Goal: Information Seeking & Learning: Check status

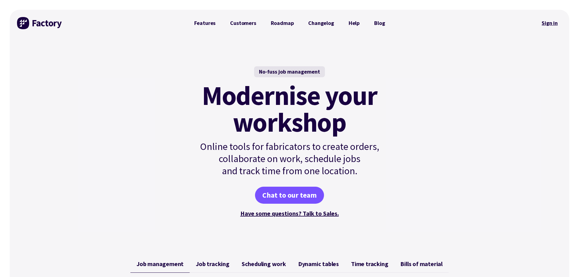
click at [555, 22] on link "Sign in" at bounding box center [550, 23] width 25 height 14
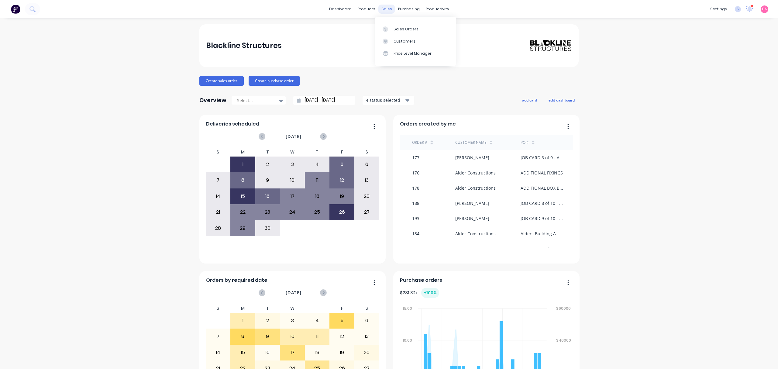
click at [381, 7] on div "sales" at bounding box center [387, 9] width 17 height 9
click at [394, 24] on link "Sales Orders" at bounding box center [415, 29] width 81 height 12
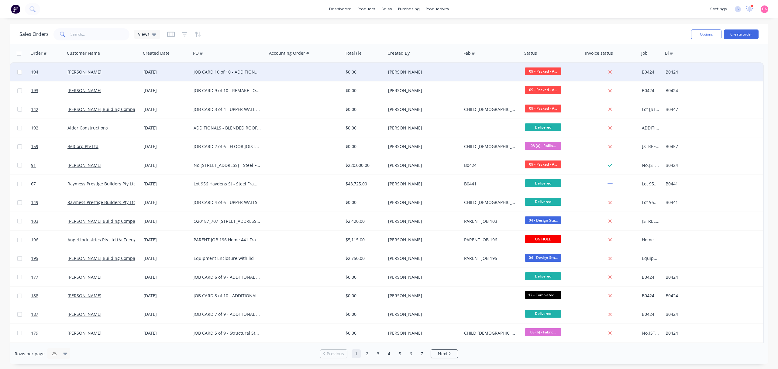
click at [89, 75] on div "[PERSON_NAME]" at bounding box center [103, 72] width 76 height 18
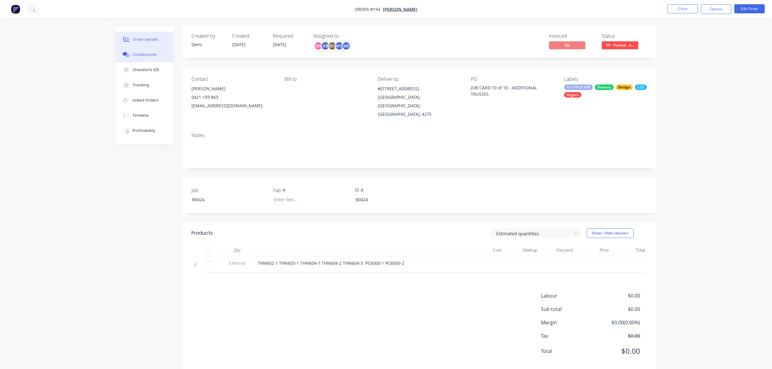
click at [140, 57] on button "Collaborate" at bounding box center [145, 54] width 58 height 15
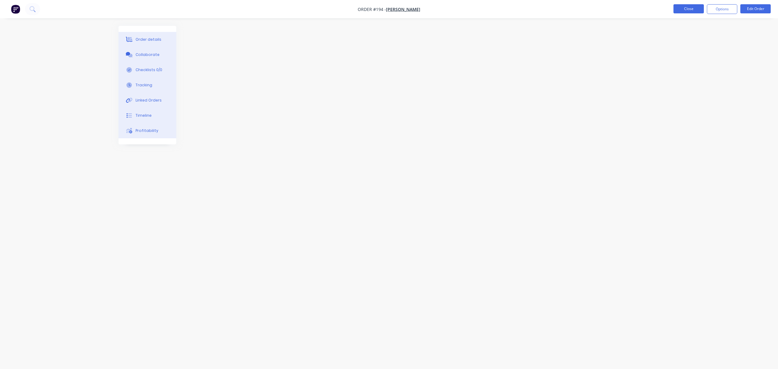
click at [682, 10] on button "Close" at bounding box center [689, 8] width 30 height 9
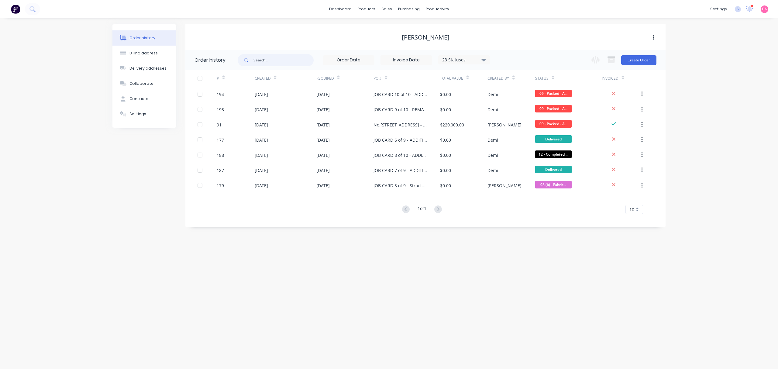
click at [280, 60] on input "text" at bounding box center [284, 60] width 60 height 12
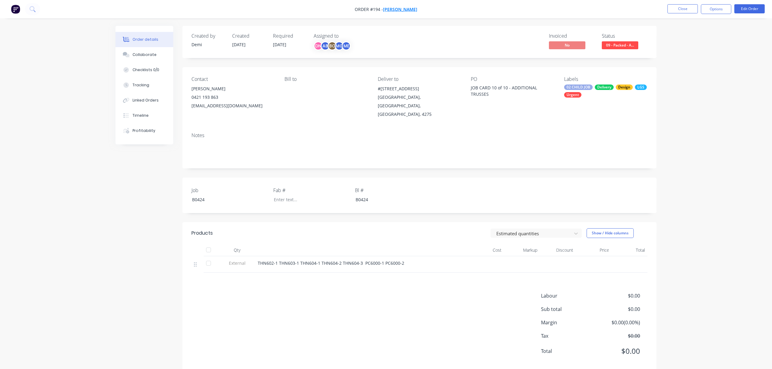
click at [399, 10] on span "[PERSON_NAME]" at bounding box center [400, 9] width 34 height 6
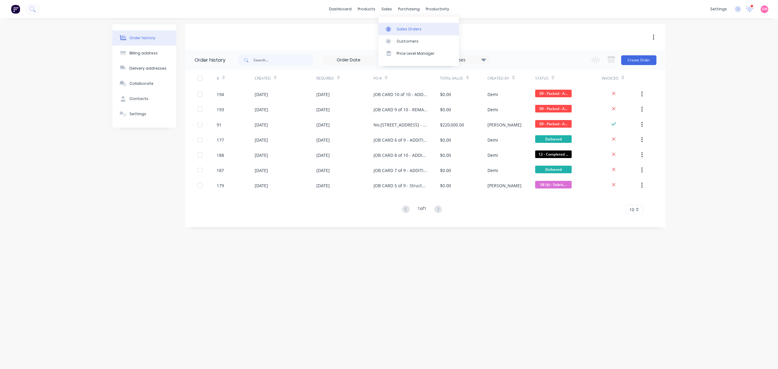
click at [394, 26] on div at bounding box center [390, 28] width 9 height 5
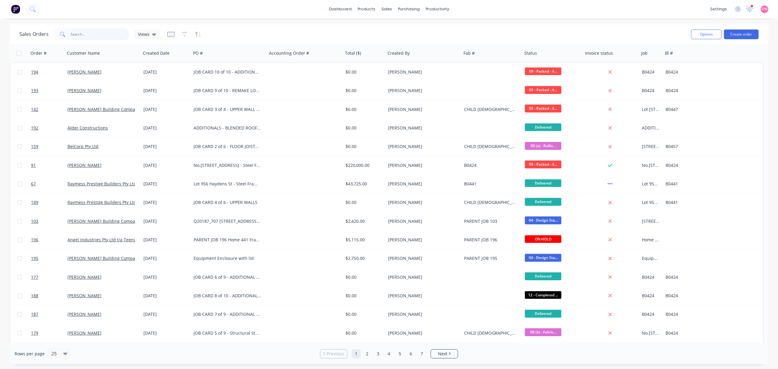
click at [94, 36] on input "text" at bounding box center [100, 34] width 59 height 12
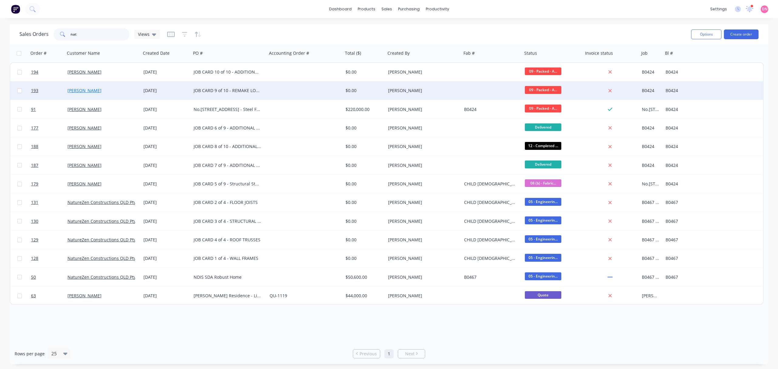
type input "nat"
click at [83, 90] on link "[PERSON_NAME]" at bounding box center [84, 91] width 34 height 6
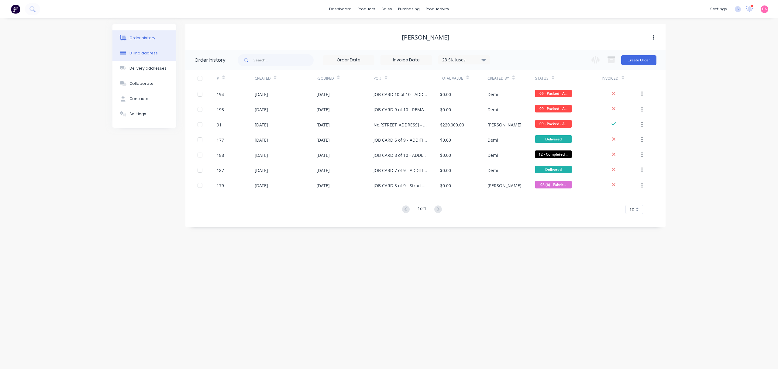
drag, startPoint x: 149, startPoint y: 54, endPoint x: 147, endPoint y: 60, distance: 6.8
click at [149, 54] on div "Billing address" at bounding box center [144, 52] width 28 height 5
select select "AU"
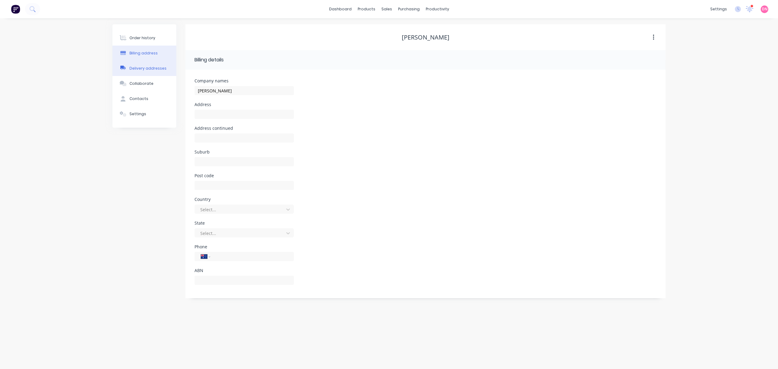
click at [146, 65] on button "Delivery addresses" at bounding box center [144, 68] width 64 height 15
click at [146, 81] on div "Collaborate" at bounding box center [142, 83] width 24 height 5
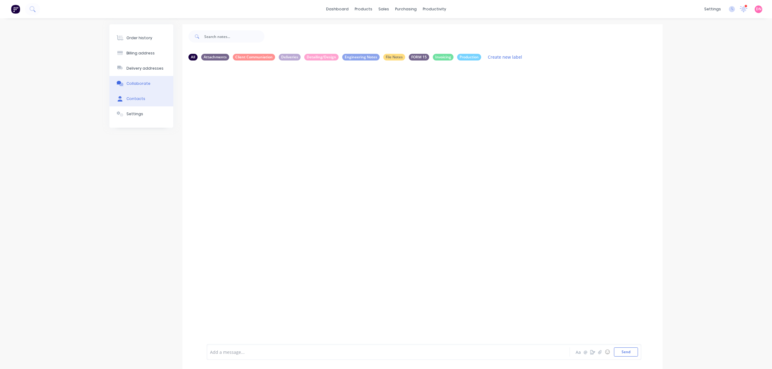
click at [157, 97] on button "Contacts" at bounding box center [141, 98] width 64 height 15
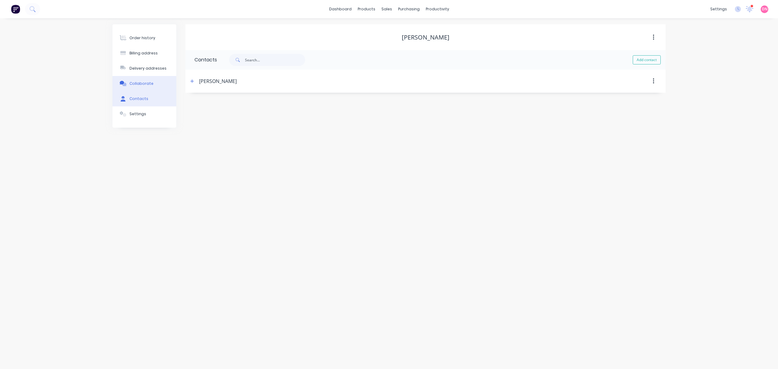
click at [154, 80] on button "Collaborate" at bounding box center [144, 83] width 64 height 15
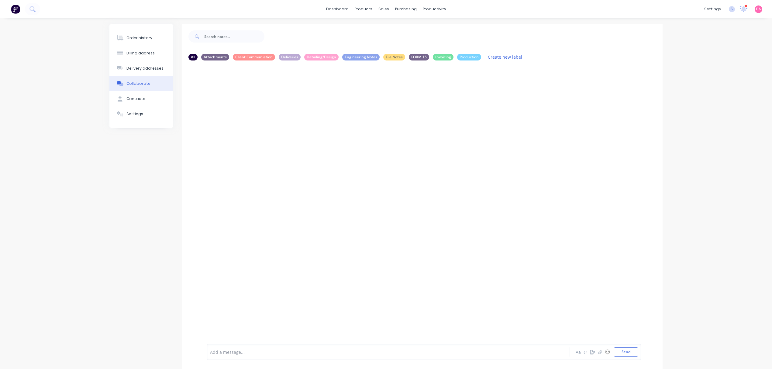
click at [442, 154] on div at bounding box center [422, 203] width 480 height 277
drag, startPoint x: 526, startPoint y: 111, endPoint x: 453, endPoint y: 92, distance: 75.7
click at [526, 111] on div at bounding box center [422, 203] width 480 height 277
click at [122, 34] on button "Order history" at bounding box center [141, 37] width 64 height 15
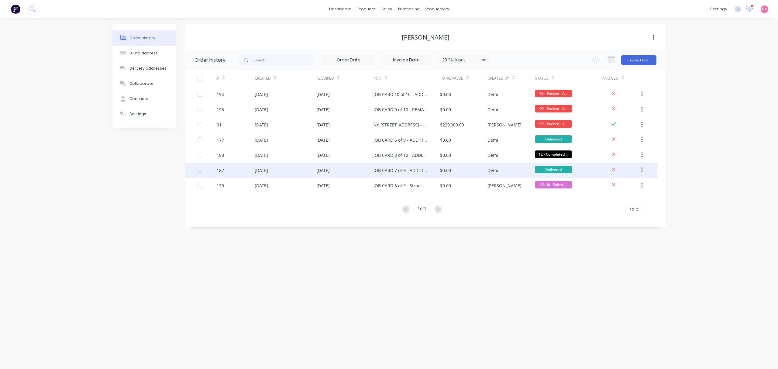
click at [410, 165] on div "JOB CARD 7 of 9 - ADDITIONAL LINTELS AND FIXINGS" at bounding box center [407, 170] width 67 height 15
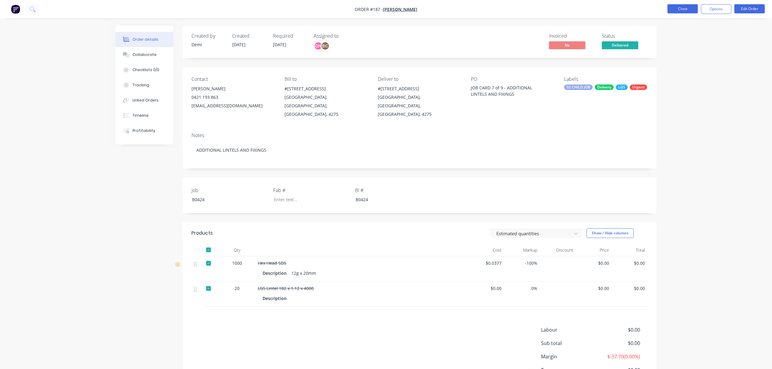
click at [678, 5] on button "Close" at bounding box center [683, 8] width 30 height 9
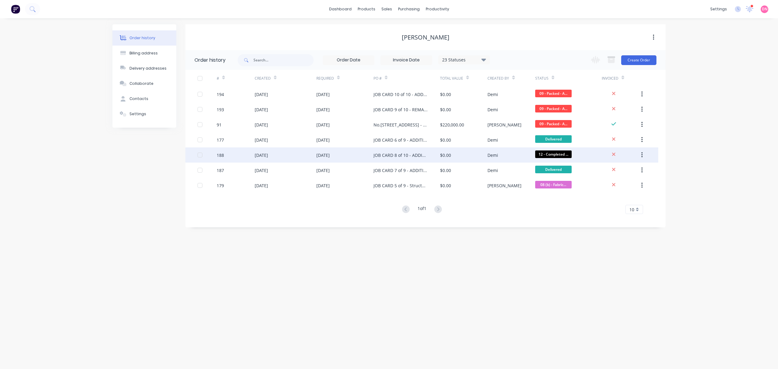
click at [268, 155] on div "[DATE]" at bounding box center [261, 155] width 13 height 6
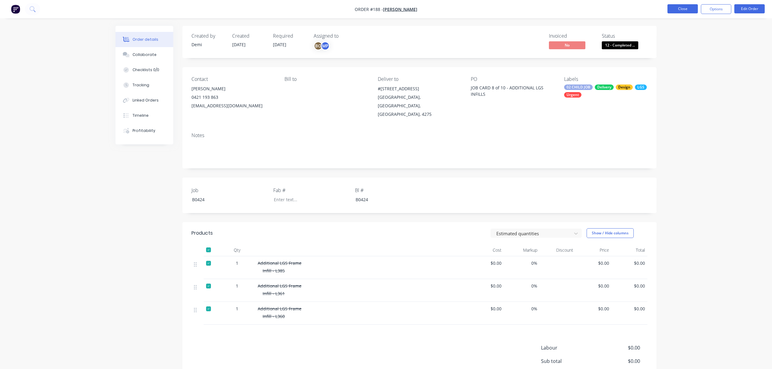
click at [684, 11] on button "Close" at bounding box center [683, 8] width 30 height 9
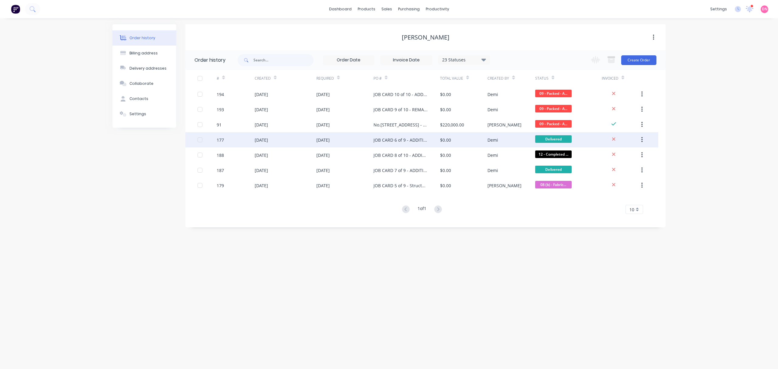
click at [280, 136] on div "[DATE]" at bounding box center [286, 139] width 62 height 15
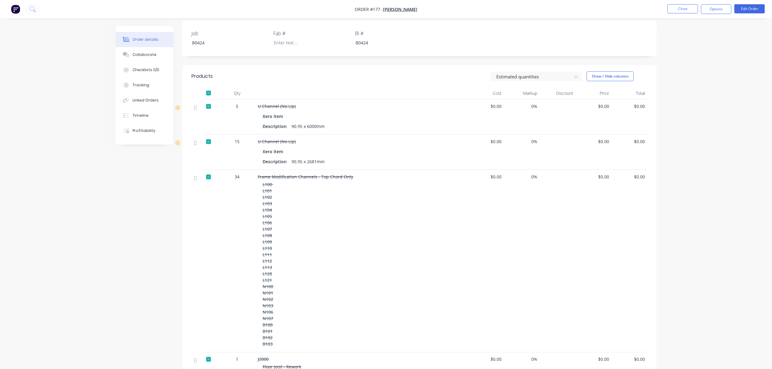
scroll to position [25, 0]
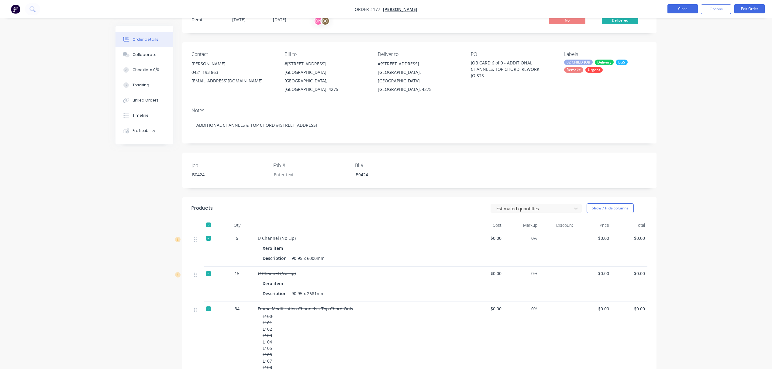
click at [679, 10] on button "Close" at bounding box center [683, 8] width 30 height 9
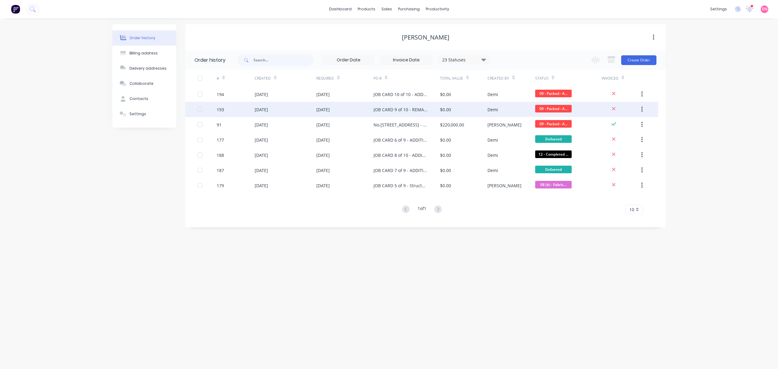
click at [280, 111] on div "[DATE]" at bounding box center [286, 109] width 62 height 15
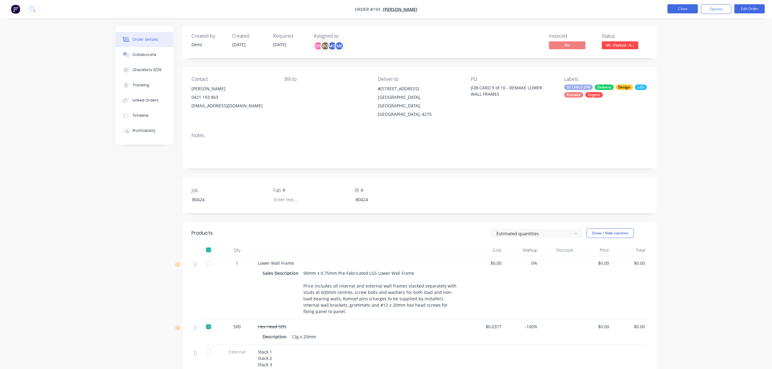
click at [681, 4] on button "Close" at bounding box center [683, 8] width 30 height 9
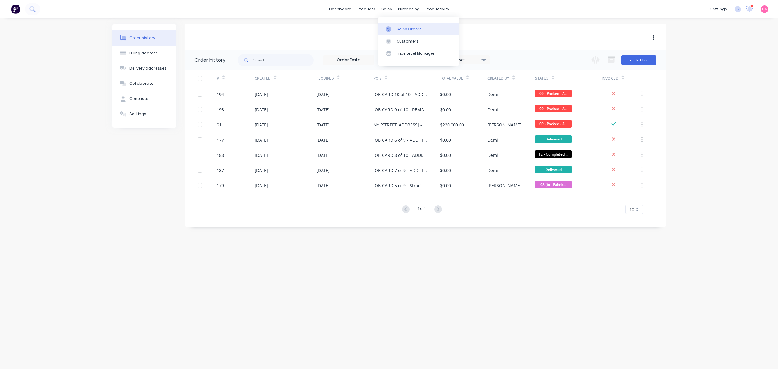
click at [397, 29] on div "Sales Orders" at bounding box center [409, 28] width 25 height 5
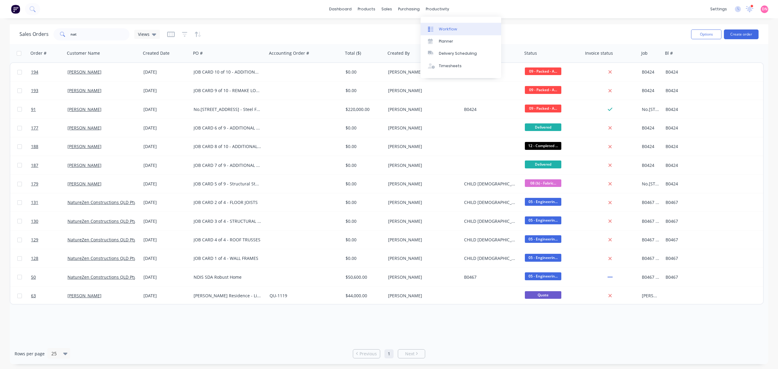
click at [454, 30] on div "Workflow" at bounding box center [448, 28] width 18 height 5
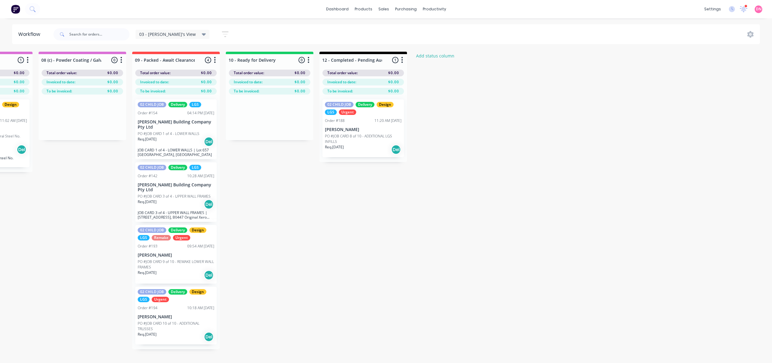
scroll to position [0, 755]
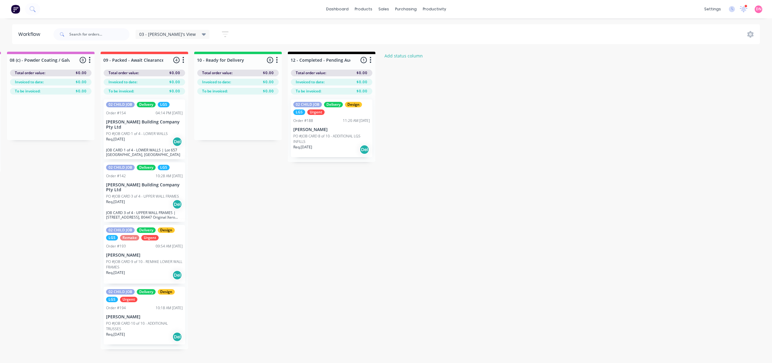
click at [314, 227] on div "Submitted 1 Status colour #FF69B4 hex #FF69B4 Save Cancel Summaries Total order…" at bounding box center [55, 218] width 1631 height 333
click at [159, 253] on p "[PERSON_NAME]" at bounding box center [144, 255] width 77 height 5
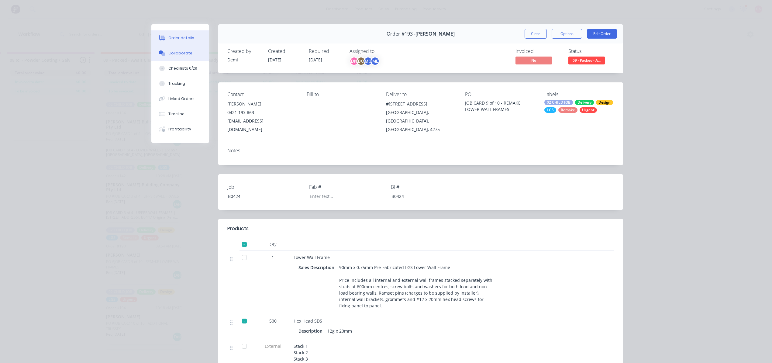
click at [177, 52] on div "Collaborate" at bounding box center [180, 52] width 24 height 5
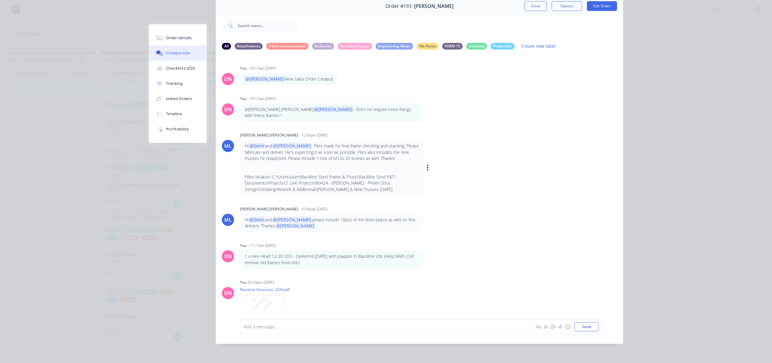
scroll to position [0, 0]
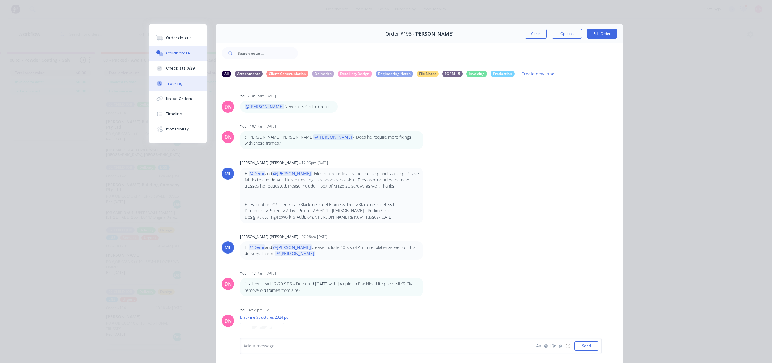
click at [179, 83] on button "Tracking" at bounding box center [178, 83] width 58 height 15
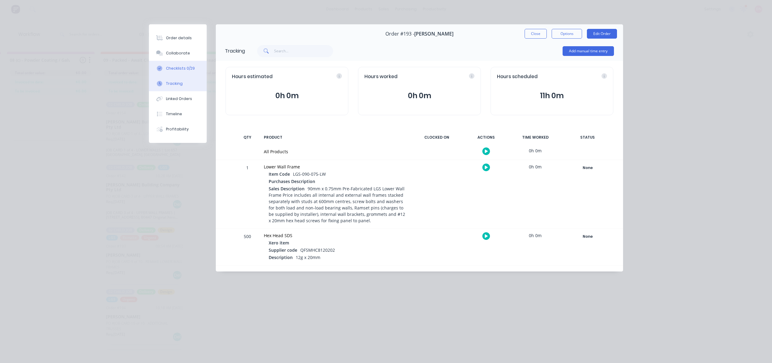
click at [188, 69] on div "Checklists 0/29" at bounding box center [180, 68] width 29 height 5
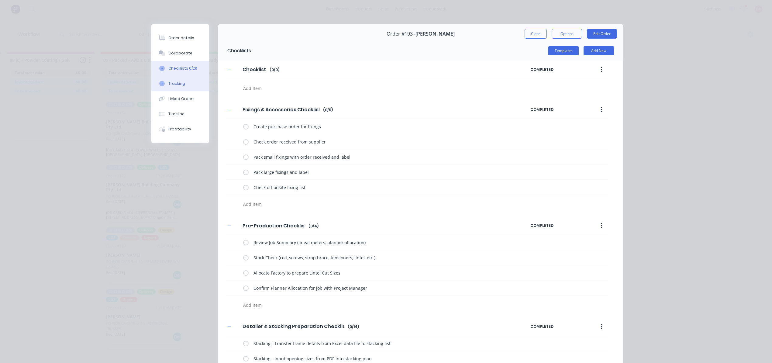
click at [185, 91] on button "Tracking" at bounding box center [180, 83] width 58 height 15
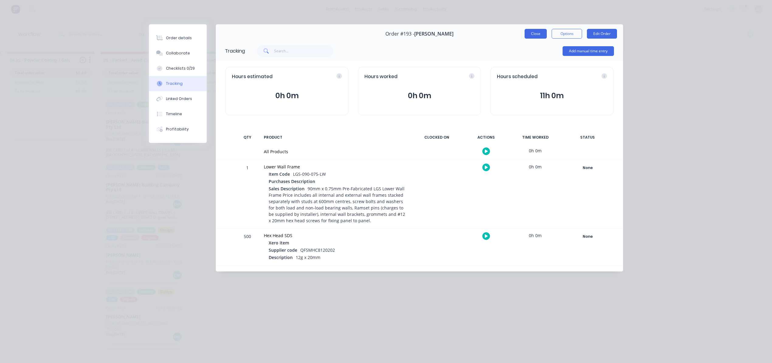
click at [528, 34] on button "Close" at bounding box center [536, 34] width 22 height 10
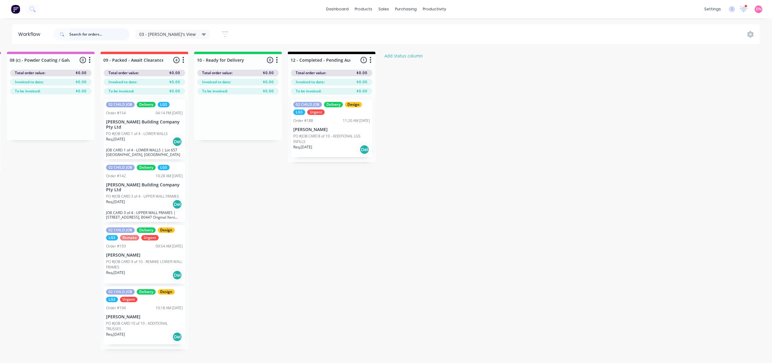
click at [81, 31] on input "text" at bounding box center [99, 34] width 60 height 12
type input "[PERSON_NAME]"
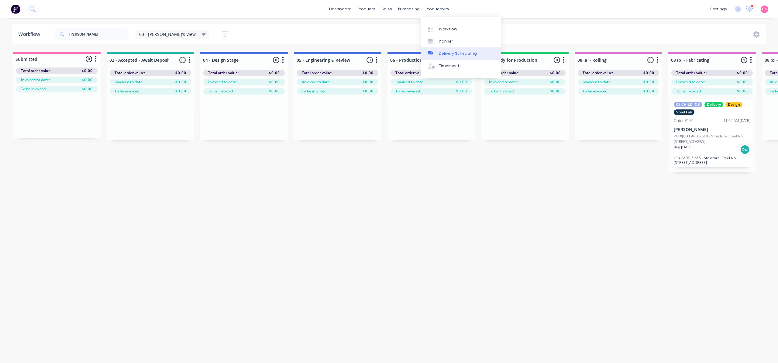
click at [480, 52] on link "Delivery Scheduling" at bounding box center [461, 53] width 81 height 12
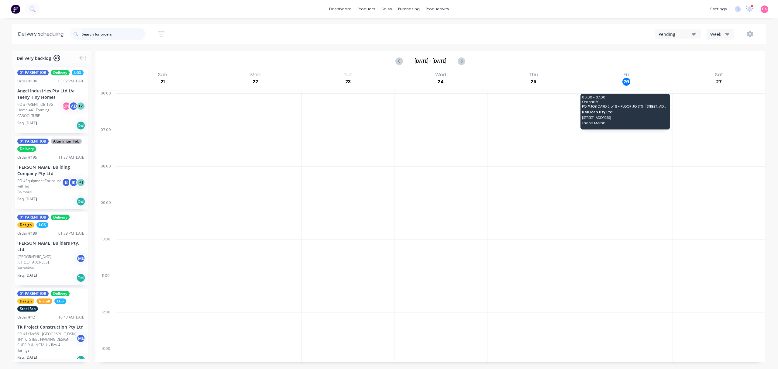
click at [123, 33] on input "text" at bounding box center [114, 34] width 64 height 12
type input "natha"
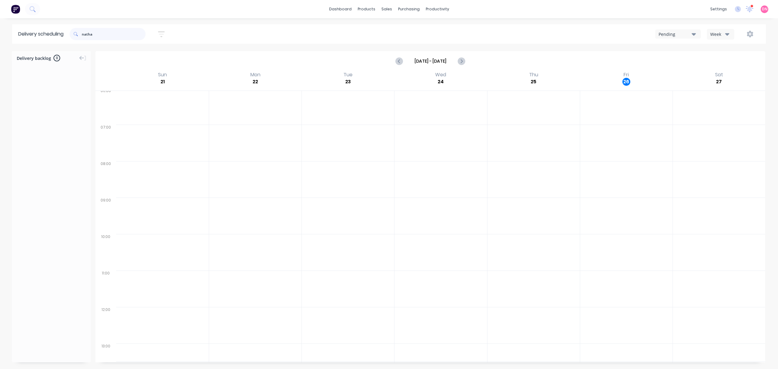
scroll to position [7, 0]
click at [398, 63] on icon "Previous page" at bounding box center [399, 60] width 7 height 7
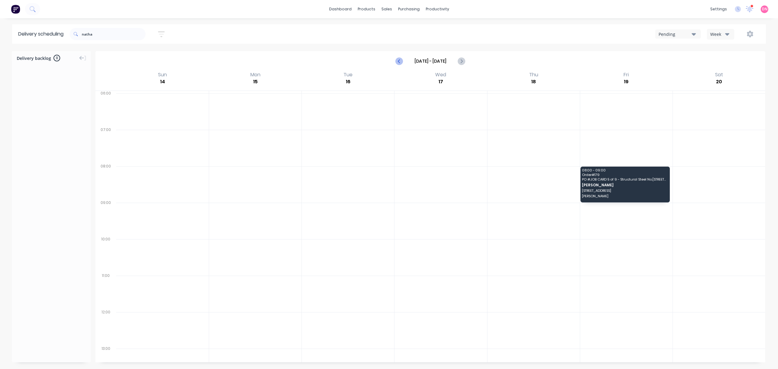
click at [398, 63] on icon "Previous page" at bounding box center [399, 60] width 7 height 7
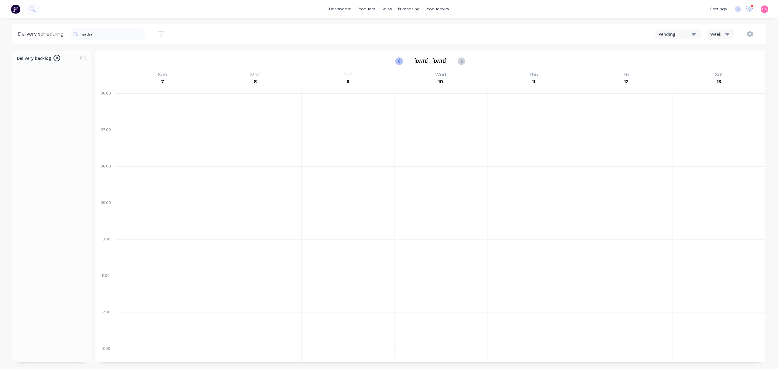
click at [398, 63] on icon "Previous page" at bounding box center [399, 60] width 7 height 7
type input "[DATE] - [DATE]"
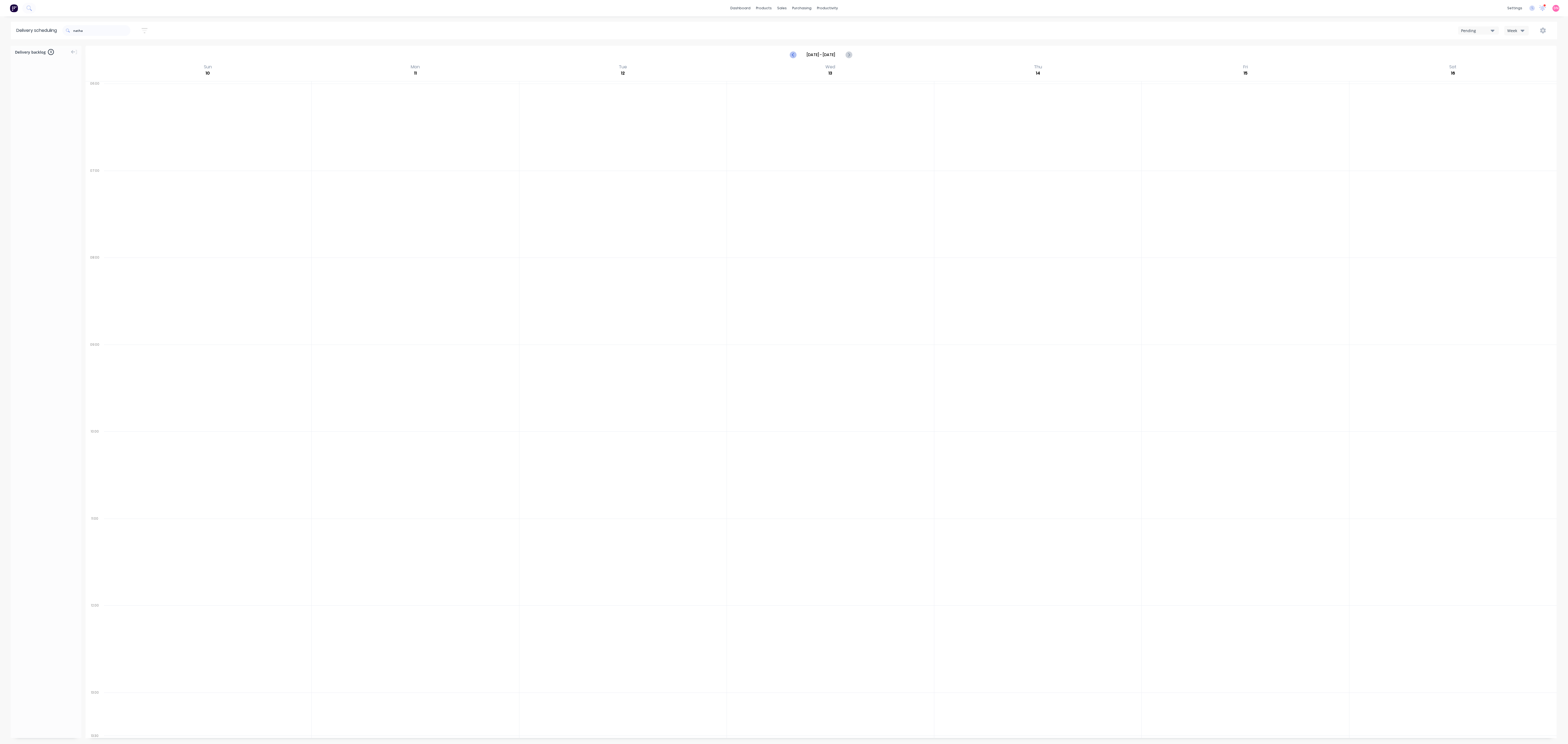
click at [697, 54] on button "Previous page" at bounding box center [793, 55] width 11 height 11
click at [697, 54] on icon "Previous page" at bounding box center [793, 54] width 6 height 6
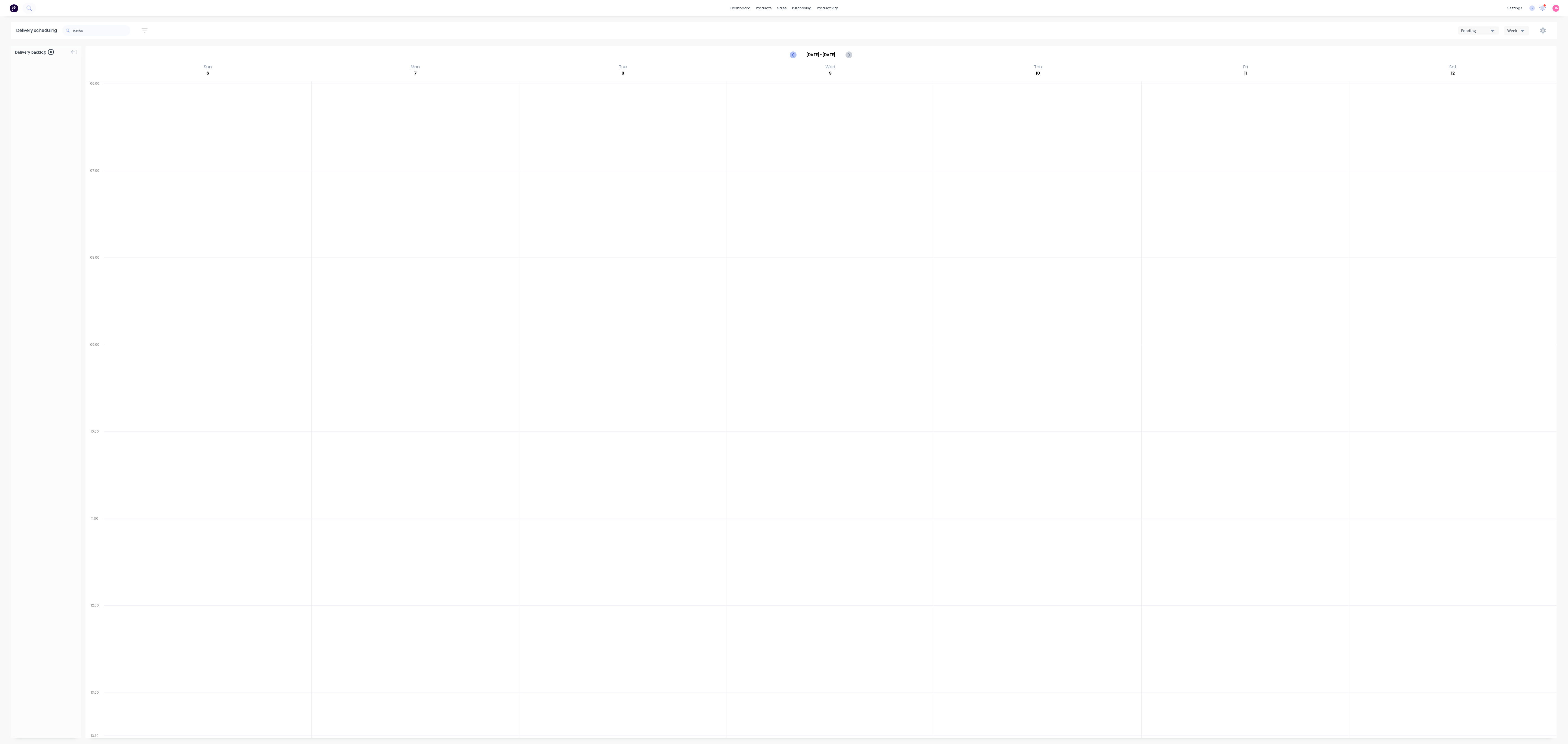
click at [697, 54] on icon "Previous page" at bounding box center [793, 54] width 6 height 6
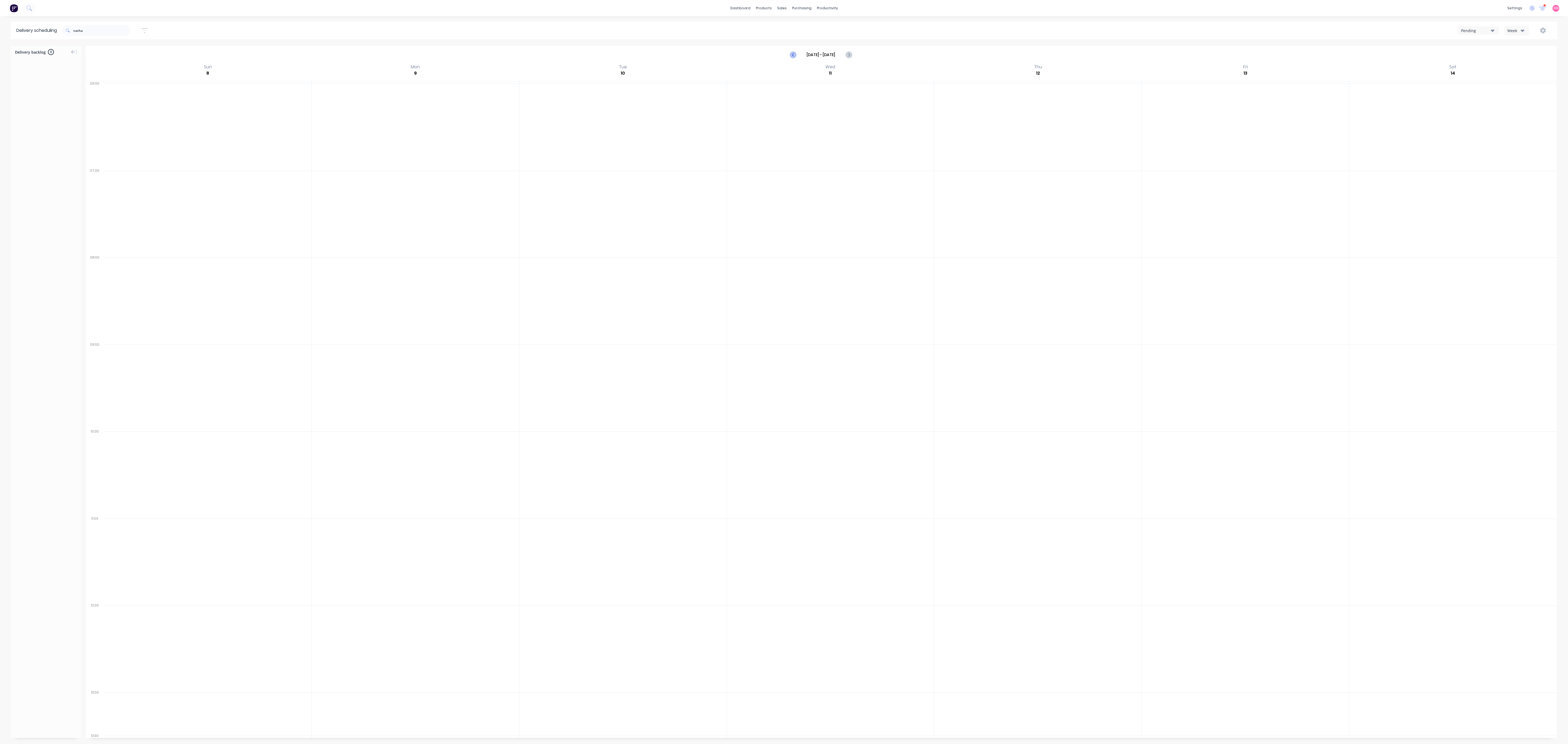
click at [697, 54] on icon "Previous page" at bounding box center [793, 54] width 6 height 6
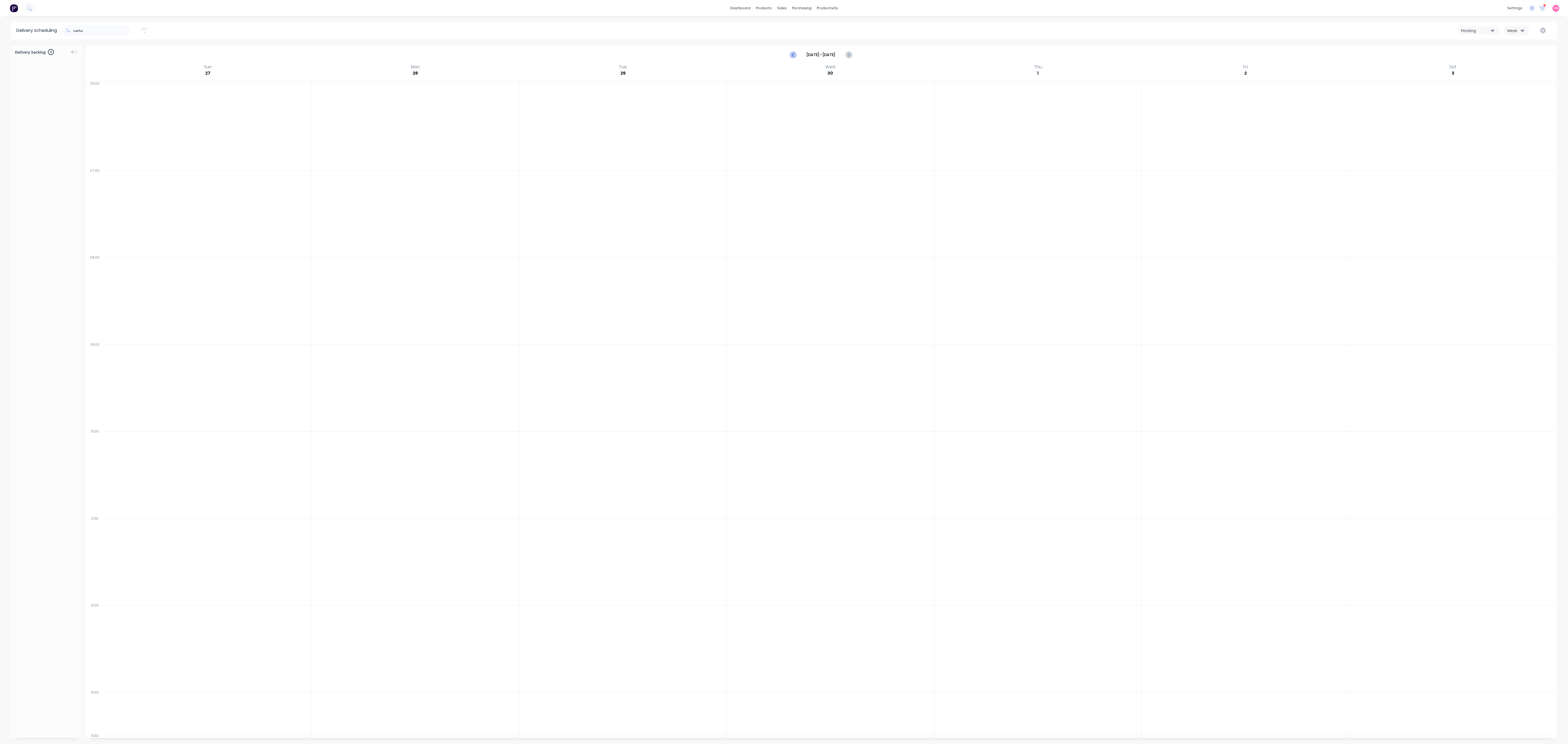
click at [697, 54] on icon "Previous page" at bounding box center [793, 54] width 6 height 6
type input "[DATE] - [DATE]"
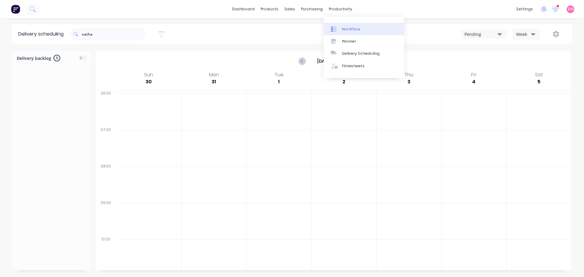
click at [366, 29] on link "Workflow" at bounding box center [363, 29] width 81 height 12
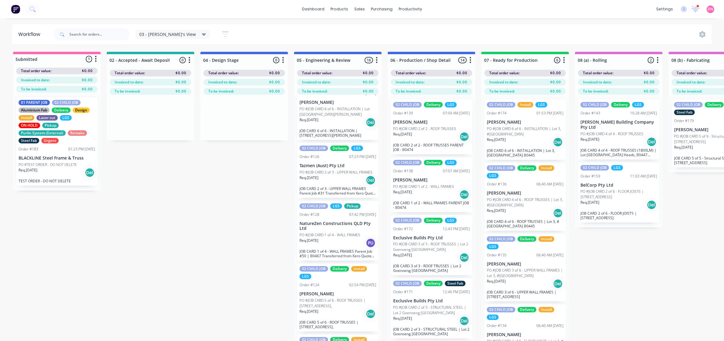
scroll to position [38, 0]
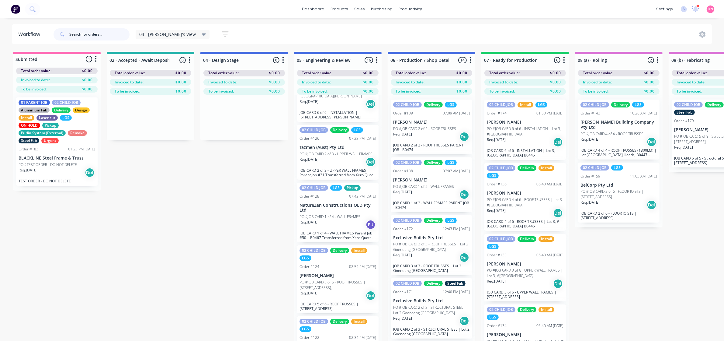
click at [115, 33] on input "text" at bounding box center [99, 34] width 60 height 12
type input "nath"
click at [165, 33] on span "03 - [PERSON_NAME]'s View" at bounding box center [167, 34] width 57 height 6
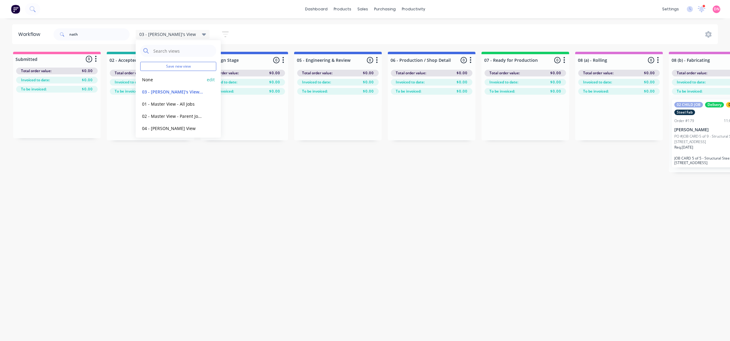
click at [176, 78] on button "None" at bounding box center [172, 79] width 65 height 7
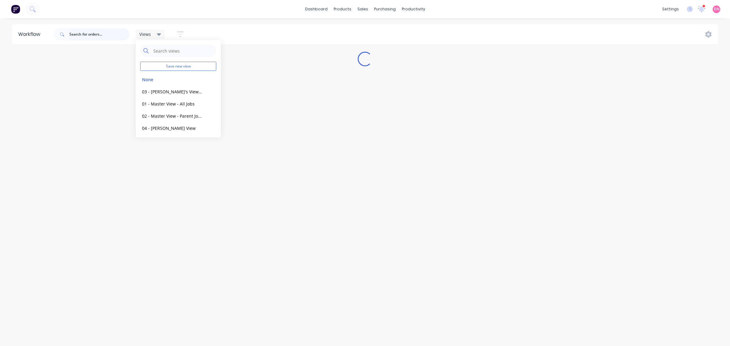
click at [105, 36] on input "text" at bounding box center [99, 34] width 60 height 12
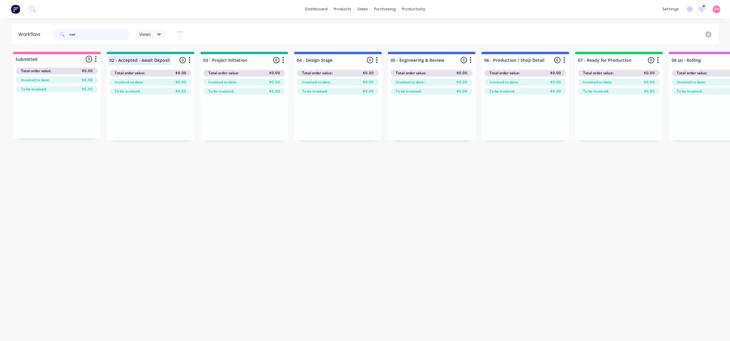
type input "nat"
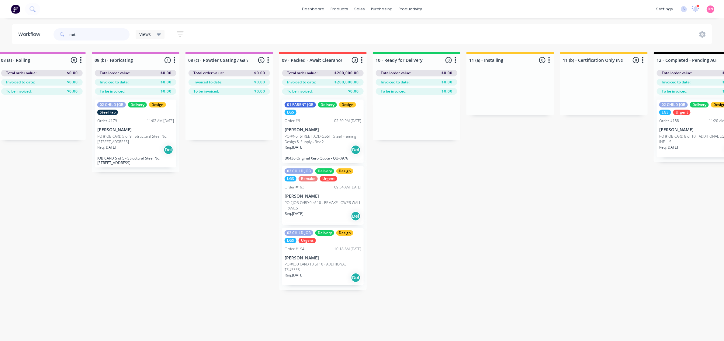
scroll to position [0, 671]
click at [137, 149] on div "Req. [DATE] Del" at bounding box center [134, 149] width 77 height 10
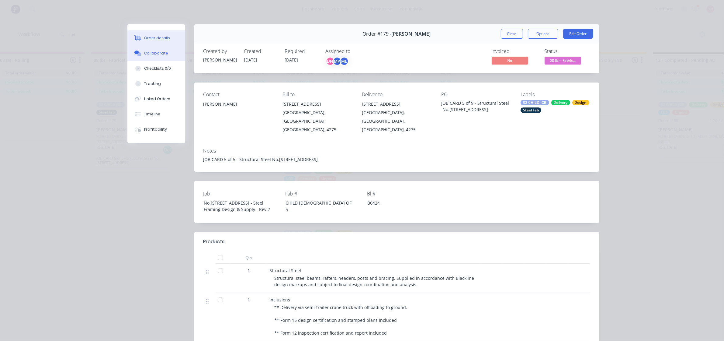
click at [155, 49] on button "Collaborate" at bounding box center [156, 53] width 58 height 15
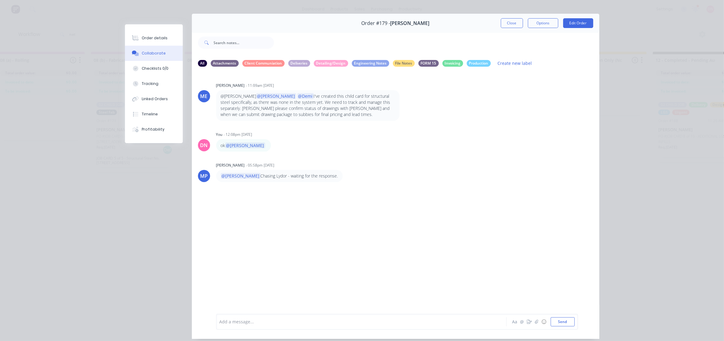
scroll to position [0, 0]
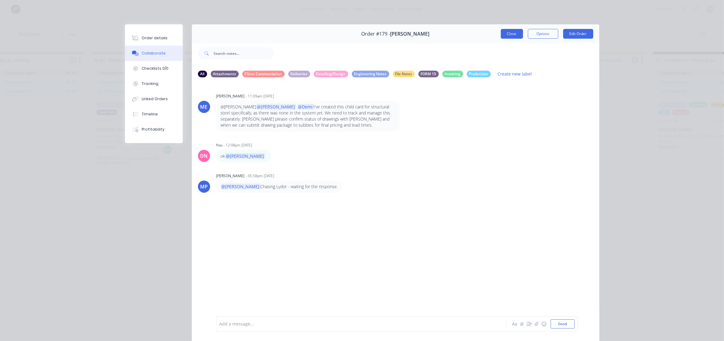
click at [515, 36] on button "Close" at bounding box center [512, 34] width 22 height 10
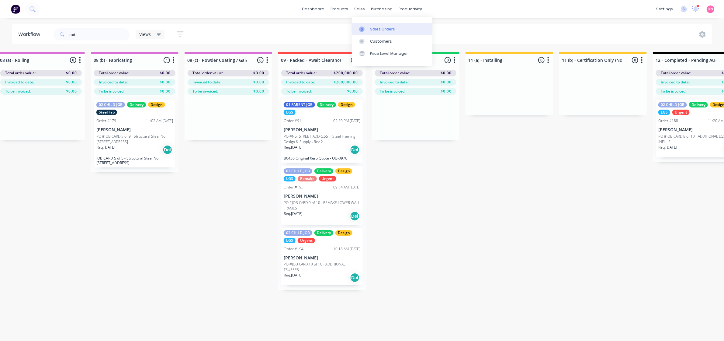
click at [394, 30] on link "Sales Orders" at bounding box center [392, 29] width 81 height 12
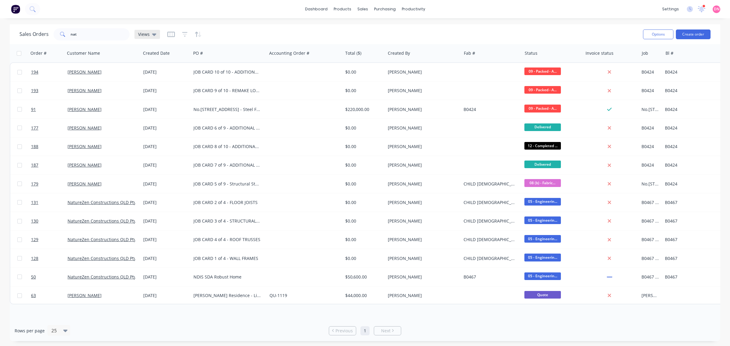
click at [152, 38] on div "Views" at bounding box center [147, 34] width 26 height 9
click at [164, 88] on button "None (Default)" at bounding box center [171, 85] width 69 height 7
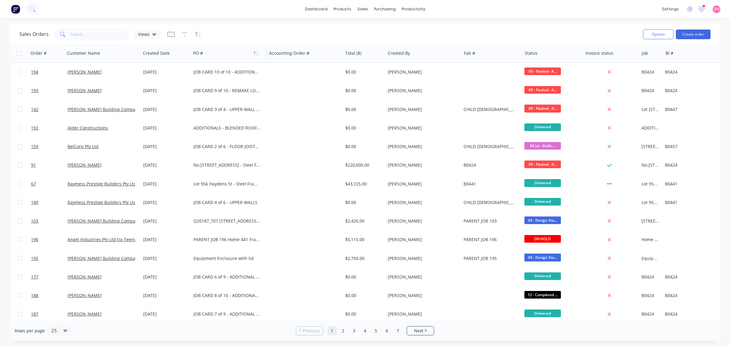
click at [209, 56] on div at bounding box center [226, 53] width 67 height 12
click at [97, 40] on div "Sales Orders nat Views" at bounding box center [328, 34] width 618 height 15
click at [100, 37] on input "nat" at bounding box center [100, 34] width 59 height 12
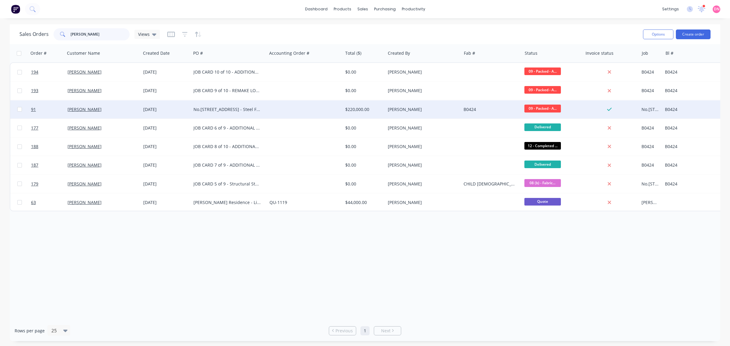
type input "[PERSON_NAME]"
click at [204, 109] on div "No.[STREET_ADDRESS] - Steel Framing Design & Supply - Rev 2" at bounding box center [226, 109] width 67 height 6
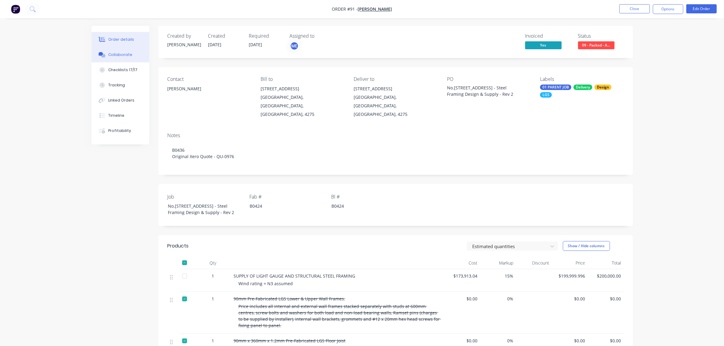
click at [125, 54] on div "Collaborate" at bounding box center [120, 54] width 24 height 5
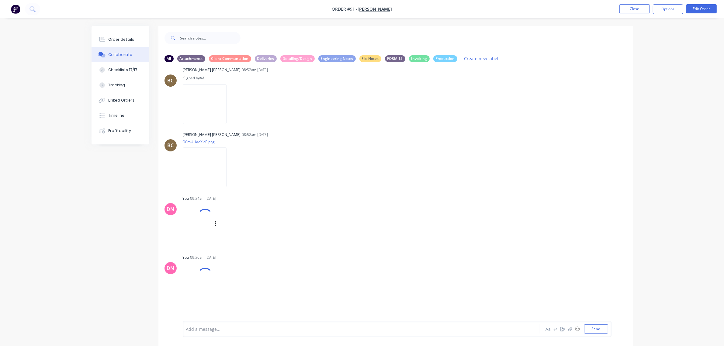
scroll to position [4042, 0]
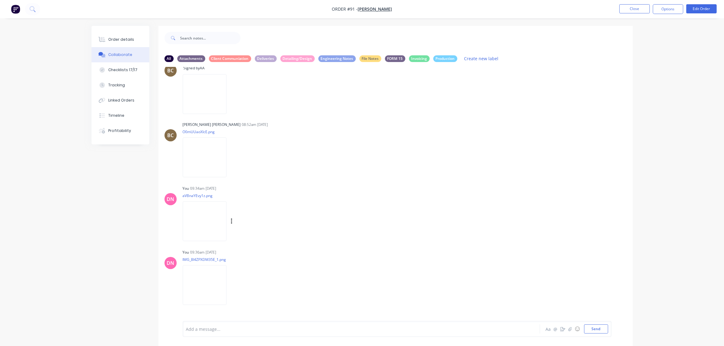
click at [210, 226] on img at bounding box center [205, 221] width 44 height 40
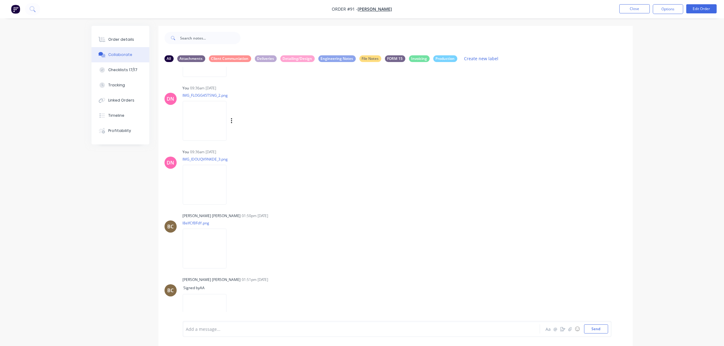
scroll to position [4309, 0]
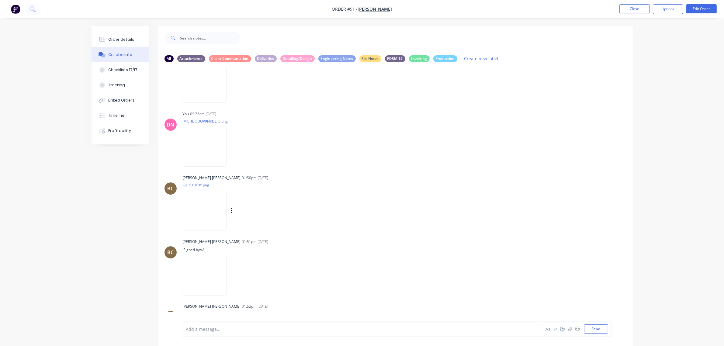
click at [200, 220] on img at bounding box center [205, 211] width 44 height 40
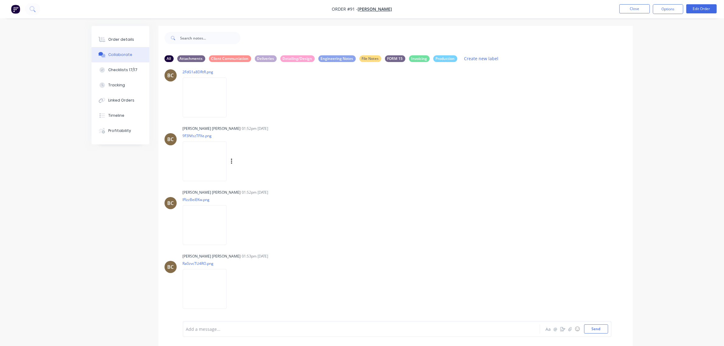
scroll to position [4537, 0]
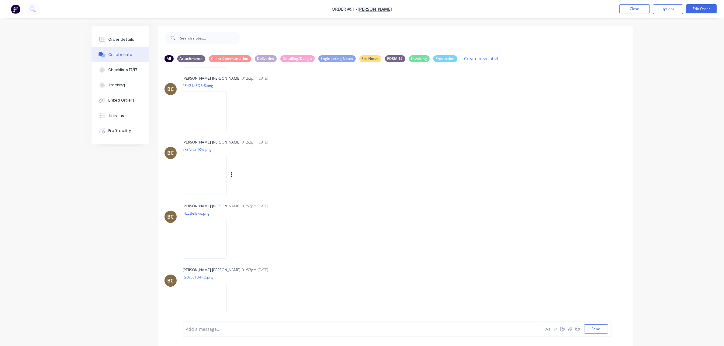
click at [210, 168] on img at bounding box center [205, 175] width 44 height 40
click at [207, 242] on img at bounding box center [205, 239] width 44 height 40
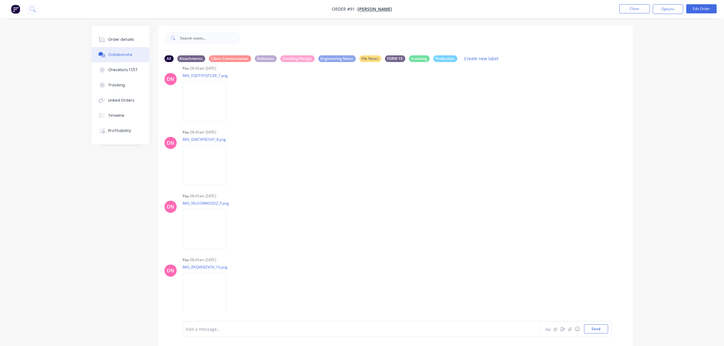
scroll to position [6095, 0]
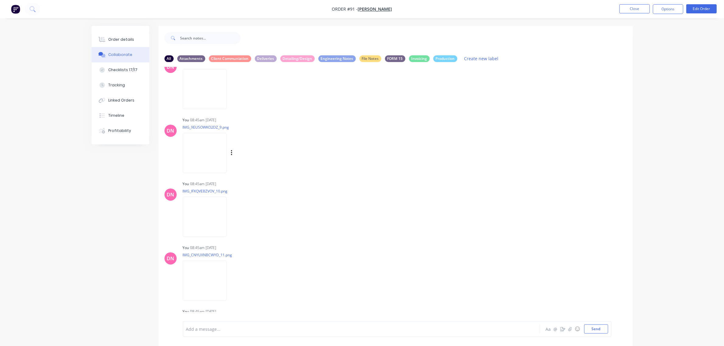
click at [211, 147] on img at bounding box center [205, 153] width 44 height 40
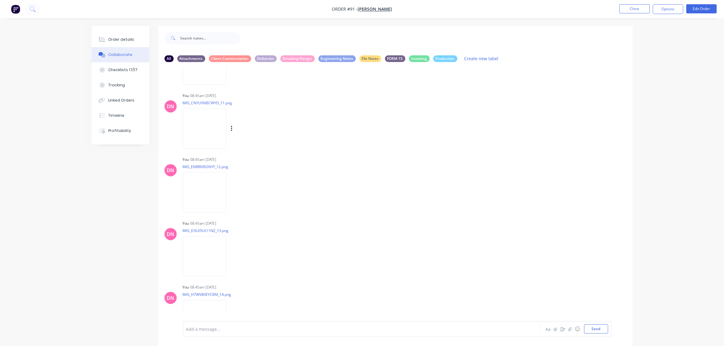
click at [221, 128] on img at bounding box center [205, 129] width 44 height 40
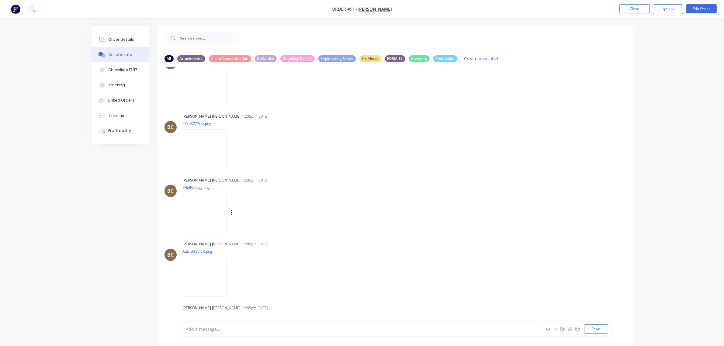
scroll to position [6931, 0]
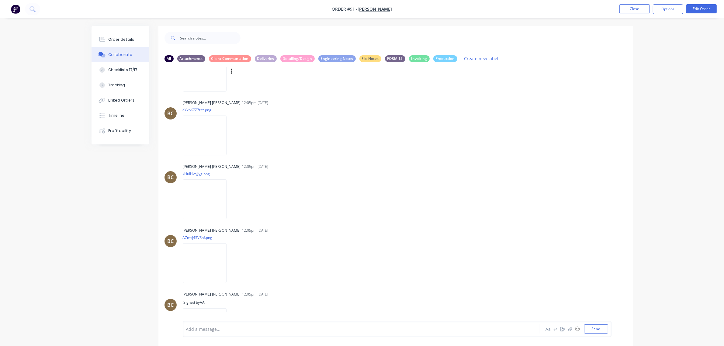
click at [200, 75] on img at bounding box center [205, 72] width 44 height 40
click at [208, 255] on img at bounding box center [205, 263] width 44 height 40
click at [207, 251] on img at bounding box center [205, 263] width 44 height 40
click at [204, 181] on img at bounding box center [205, 199] width 44 height 40
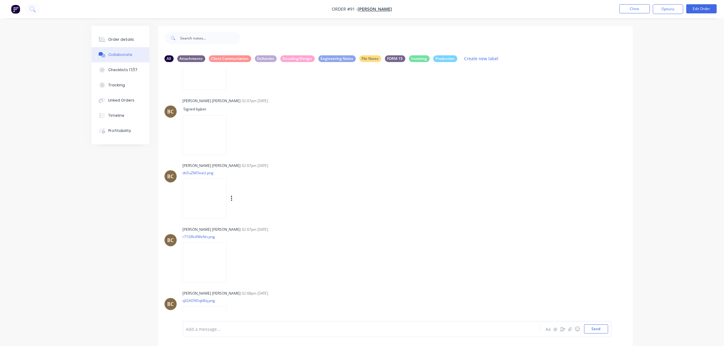
click at [212, 195] on img at bounding box center [205, 198] width 44 height 40
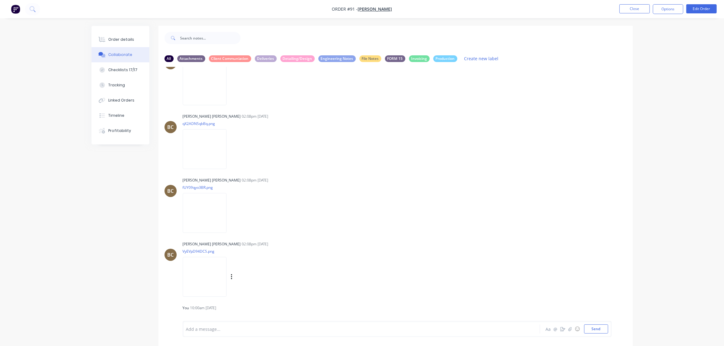
scroll to position [7691, 0]
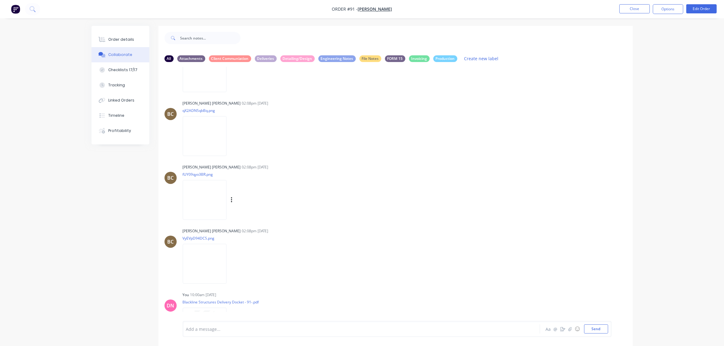
click at [206, 193] on img at bounding box center [205, 200] width 44 height 40
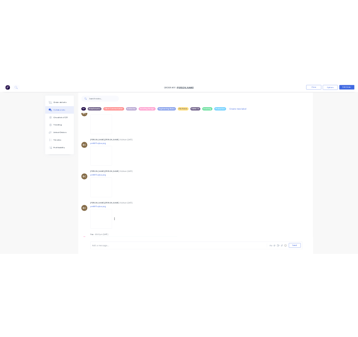
scroll to position [9, 0]
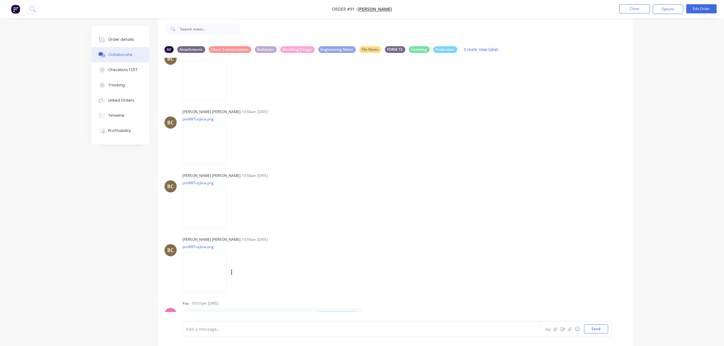
click at [211, 254] on img at bounding box center [205, 272] width 44 height 40
